Goal: Task Accomplishment & Management: Complete application form

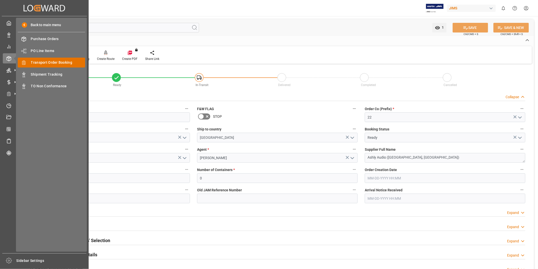
click at [40, 64] on span "Transport Order Booking" at bounding box center [58, 62] width 54 height 5
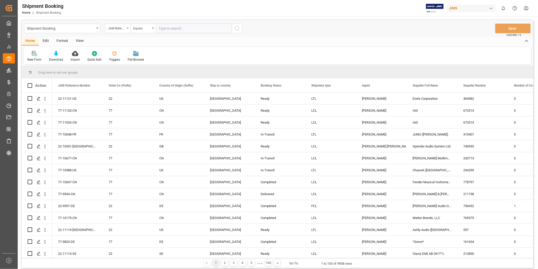
click at [36, 58] on div "New Form" at bounding box center [34, 59] width 14 height 5
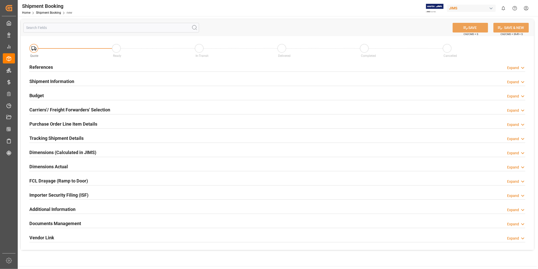
click at [520, 66] on div "Expand" at bounding box center [516, 67] width 18 height 5
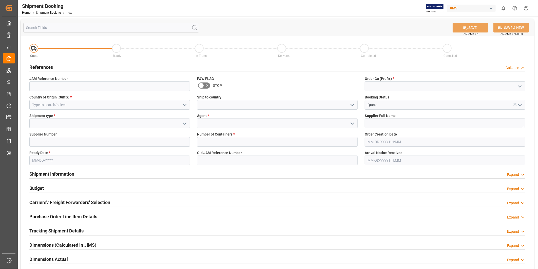
click at [521, 85] on icon "open menu" at bounding box center [520, 86] width 6 height 6
click at [511, 94] on div "22" at bounding box center [445, 97] width 160 height 11
type input "22"
click at [153, 112] on div "Shipment type *" at bounding box center [110, 120] width 168 height 19
click at [186, 105] on icon "open menu" at bounding box center [185, 105] width 6 height 6
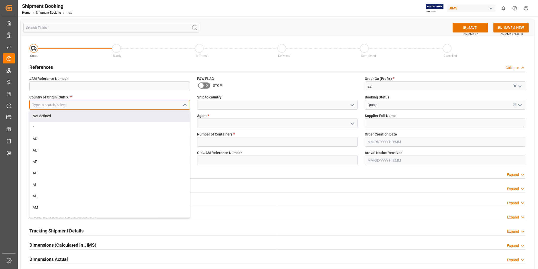
click at [137, 108] on input at bounding box center [109, 105] width 161 height 10
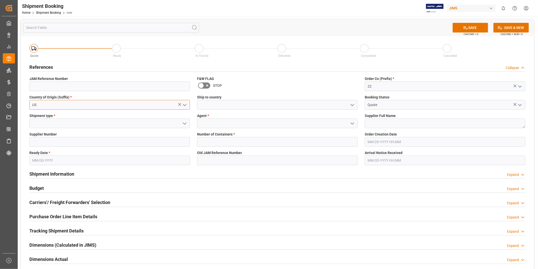
type input "US"
click at [348, 105] on div at bounding box center [277, 105] width 161 height 10
click at [355, 106] on icon "open menu" at bounding box center [353, 105] width 6 height 6
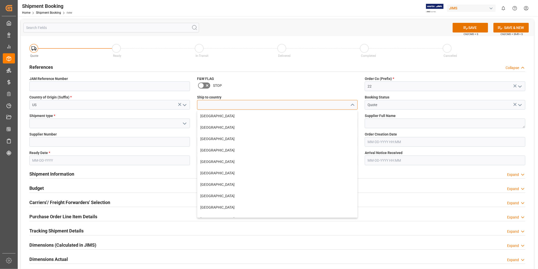
click at [339, 106] on input at bounding box center [277, 105] width 161 height 10
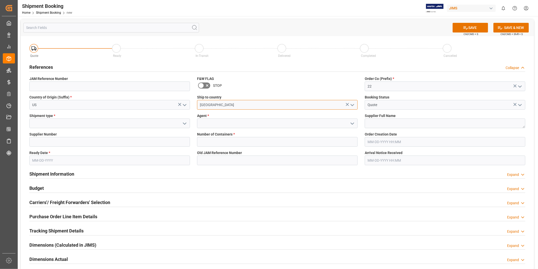
type input "[GEOGRAPHIC_DATA]"
click at [186, 123] on polyline "open menu" at bounding box center [184, 124] width 3 height 2
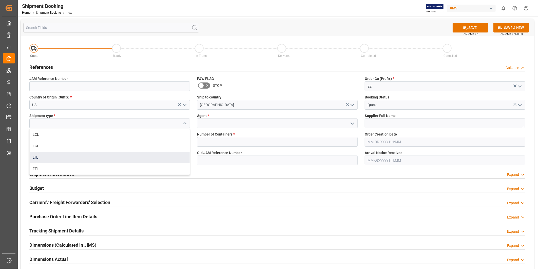
click at [169, 156] on div "LTL" at bounding box center [110, 157] width 160 height 11
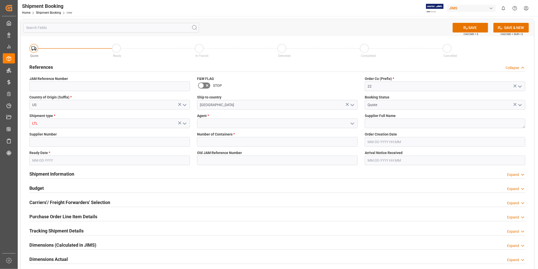
type input "LTL"
click at [245, 122] on input at bounding box center [277, 123] width 161 height 10
type input "[PERSON_NAME]"
click at [371, 124] on textarea at bounding box center [445, 123] width 161 height 10
click at [93, 146] on input at bounding box center [109, 142] width 161 height 10
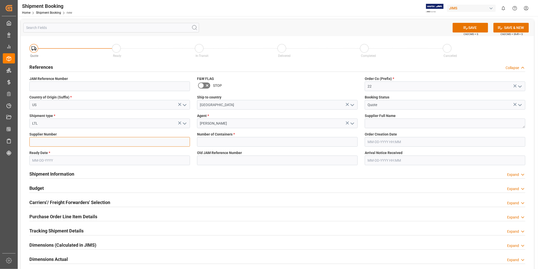
paste input "518"
type input "518"
click at [377, 124] on textarea at bounding box center [445, 123] width 161 height 10
paste textarea "American Music and Sound, LLC"
type textarea "American Music and Sound, LLC"
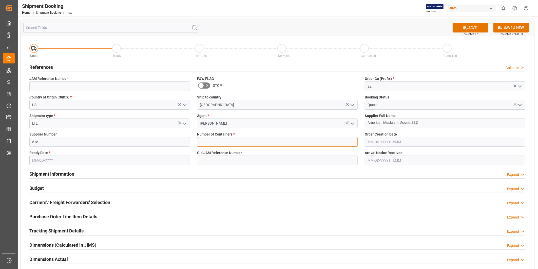
click at [252, 145] on input "text" at bounding box center [277, 142] width 161 height 10
type input "0"
drag, startPoint x: 88, startPoint y: 156, endPoint x: 86, endPoint y: 161, distance: 4.9
click at [88, 157] on input "text" at bounding box center [109, 160] width 161 height 10
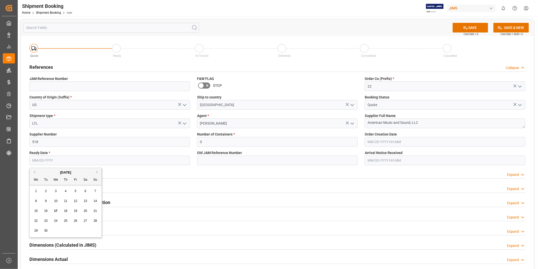
click at [156, 161] on input "text" at bounding box center [109, 160] width 161 height 10
click at [156, 162] on input "text" at bounding box center [109, 160] width 161 height 10
click at [86, 211] on span "20" at bounding box center [85, 211] width 3 height 4
type input "[DATE]"
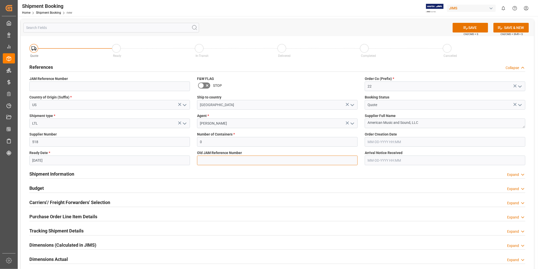
click at [207, 161] on input at bounding box center [277, 160] width 161 height 10
type input "B"
click at [201, 162] on input "B" at bounding box center [277, 160] width 161 height 10
click at [485, 31] on button "SAVE" at bounding box center [470, 28] width 35 height 10
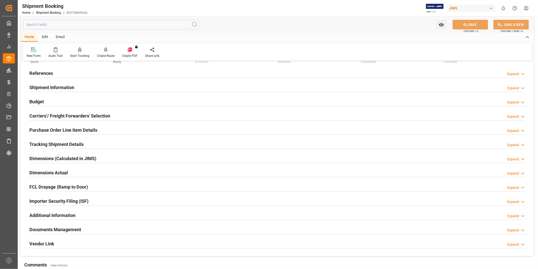
scroll to position [19, 0]
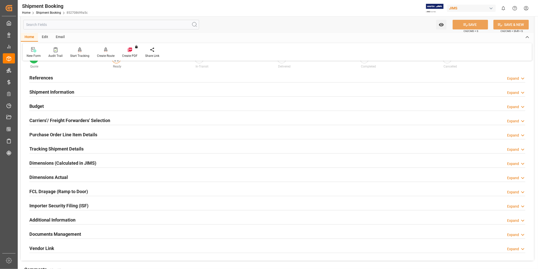
click at [77, 222] on div "Additional Information Expand" at bounding box center [277, 219] width 496 height 10
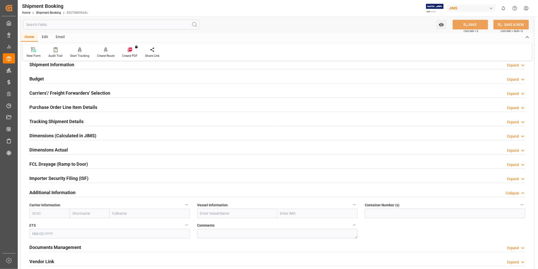
scroll to position [65, 0]
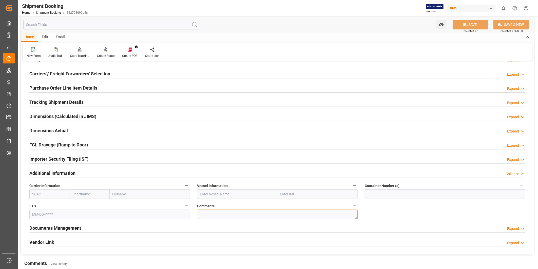
click at [229, 215] on textarea at bounding box center [277, 214] width 161 height 10
paste textarea "9341392"
type textarea "SO 9341392"
click at [478, 27] on button "SAVE" at bounding box center [470, 25] width 35 height 10
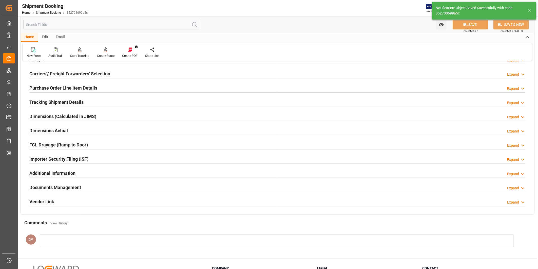
type input "Ready"
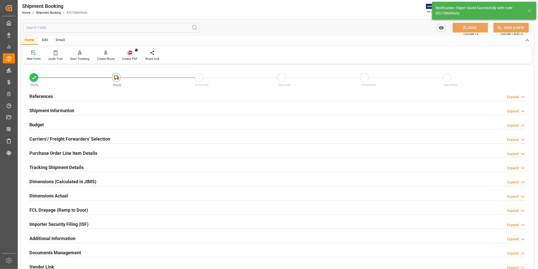
click at [127, 98] on div "References Expand" at bounding box center [277, 96] width 496 height 10
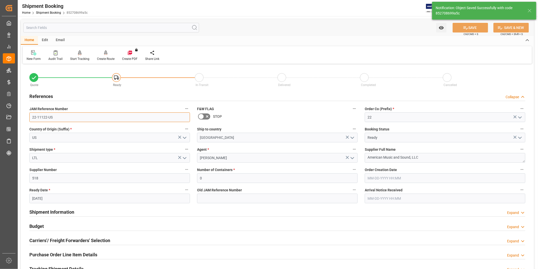
click at [78, 116] on input "22-11122-US" at bounding box center [109, 117] width 161 height 10
click at [77, 117] on input "22-11122-US" at bounding box center [109, 117] width 161 height 10
